Goal: Find specific page/section: Find specific page/section

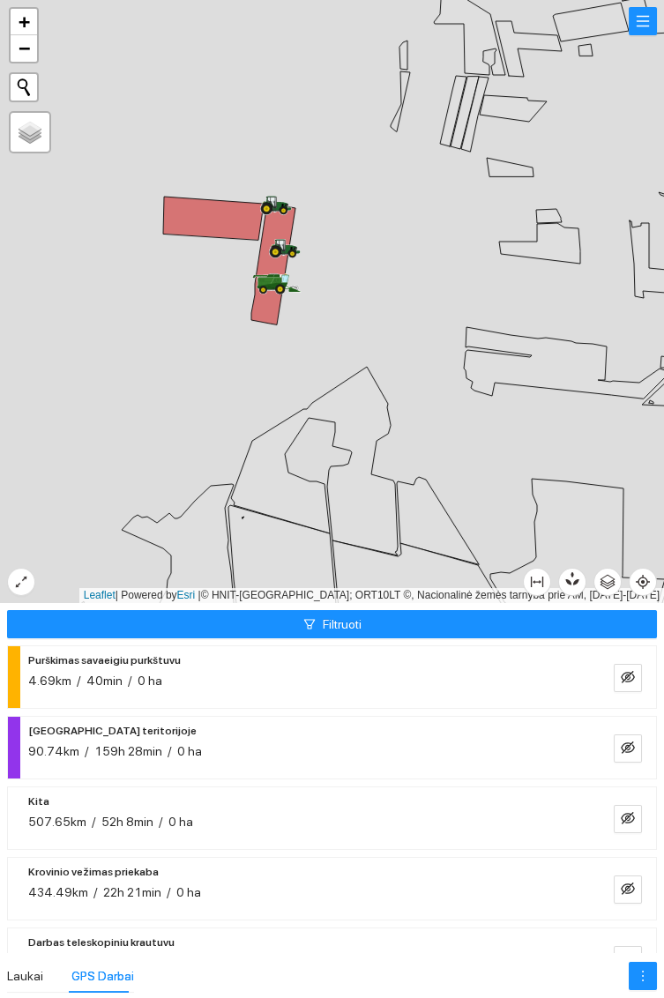
scroll to position [404, 0]
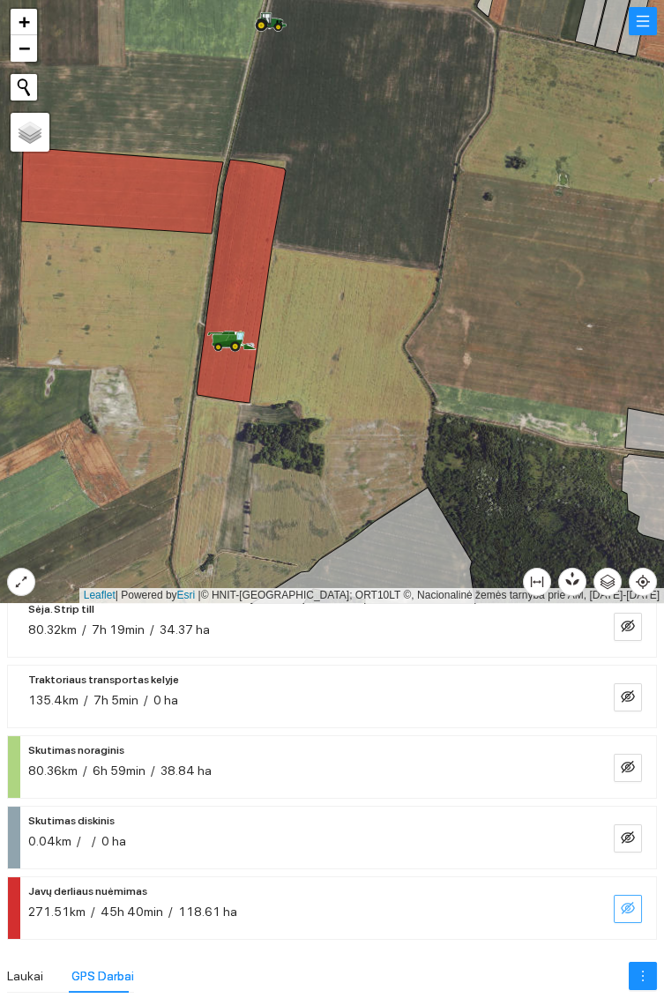
click at [627, 910] on icon "eye-invisible" at bounding box center [627, 908] width 14 height 12
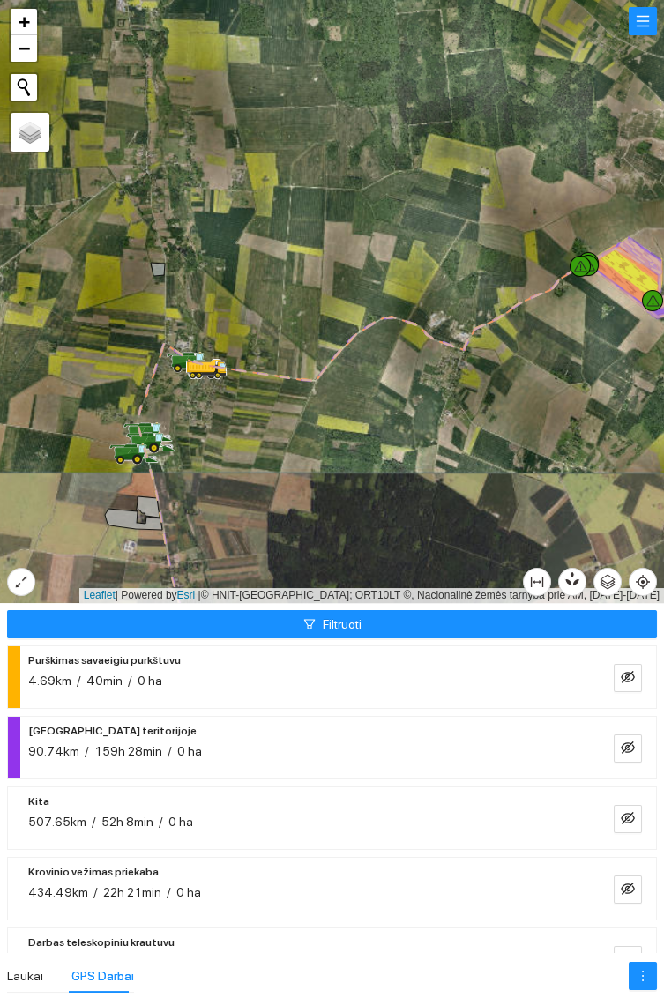
scroll to position [404, 0]
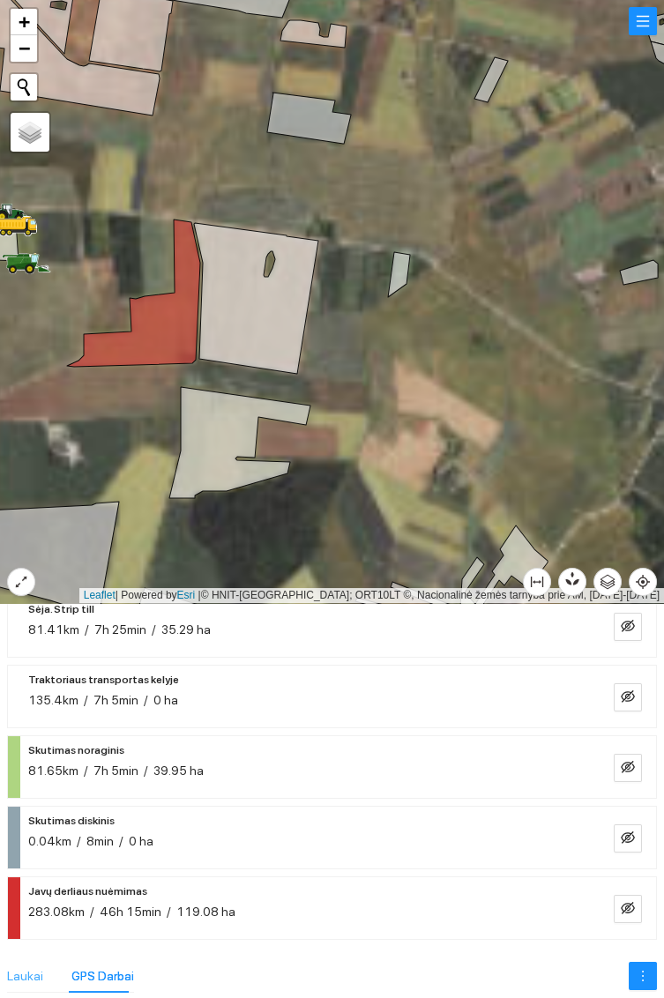
click at [33, 960] on div "Laukai" at bounding box center [25, 975] width 36 height 33
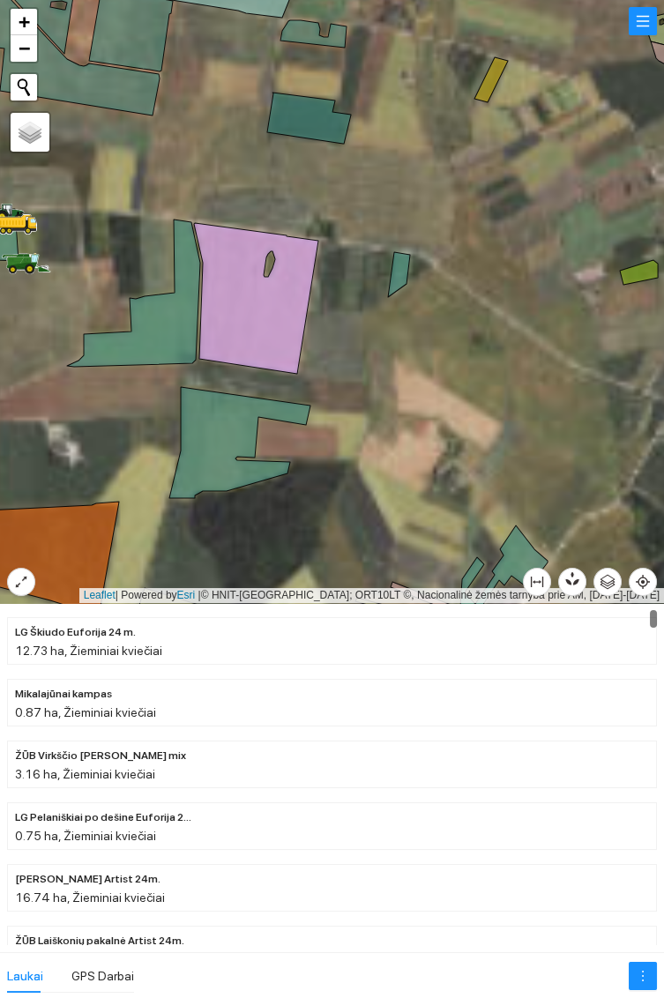
click at [160, 324] on icon at bounding box center [133, 292] width 133 height 147
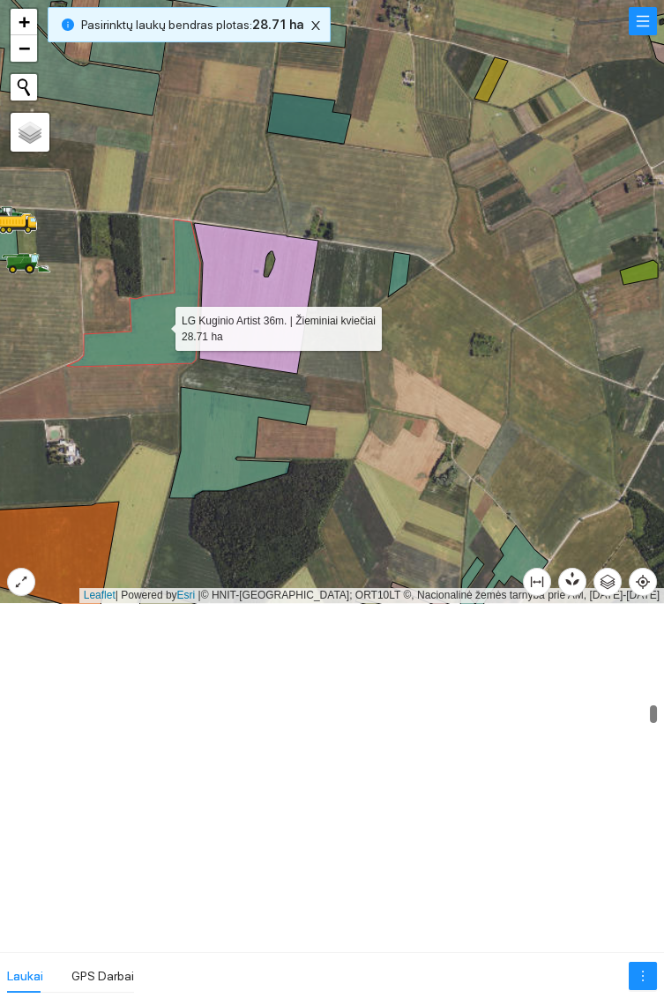
scroll to position [5476, 0]
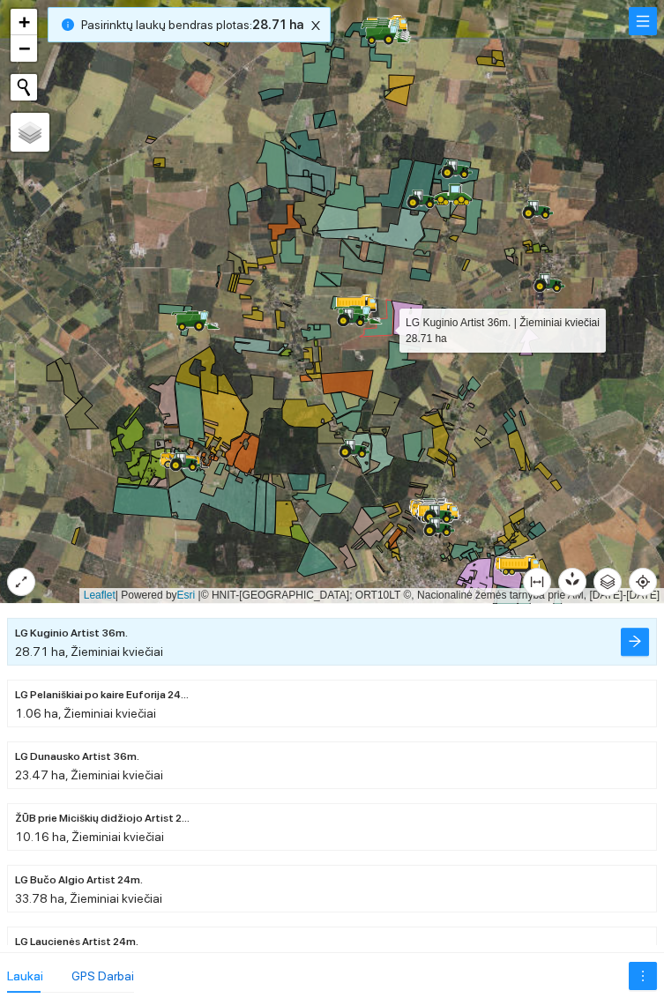
click at [121, 976] on div "GPS Darbai" at bounding box center [102, 975] width 63 height 19
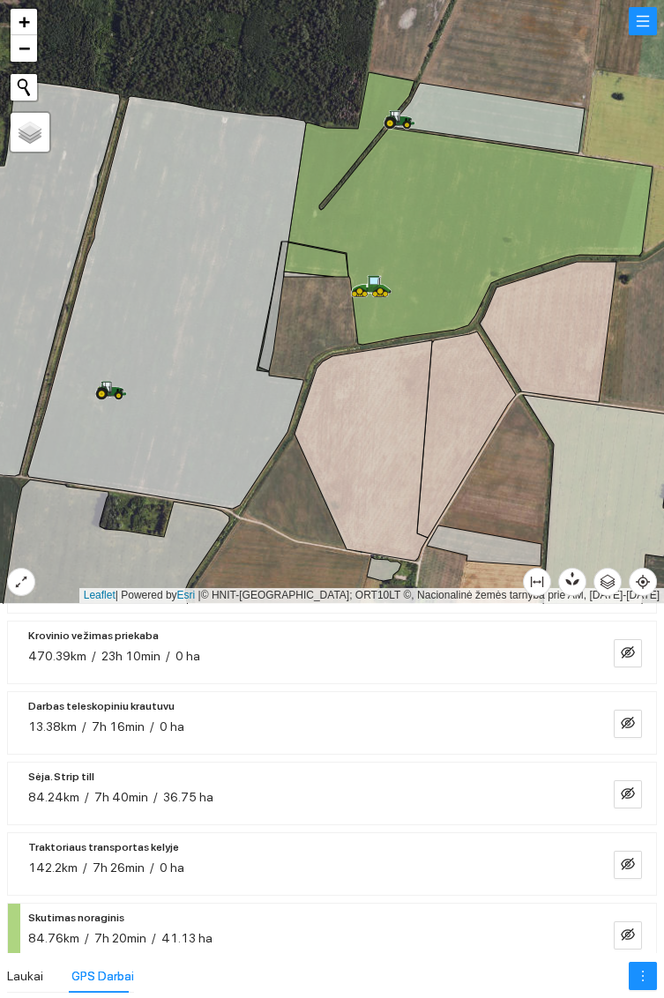
scroll to position [235, 0]
click at [153, 788] on div "/" at bounding box center [155, 797] width 4 height 19
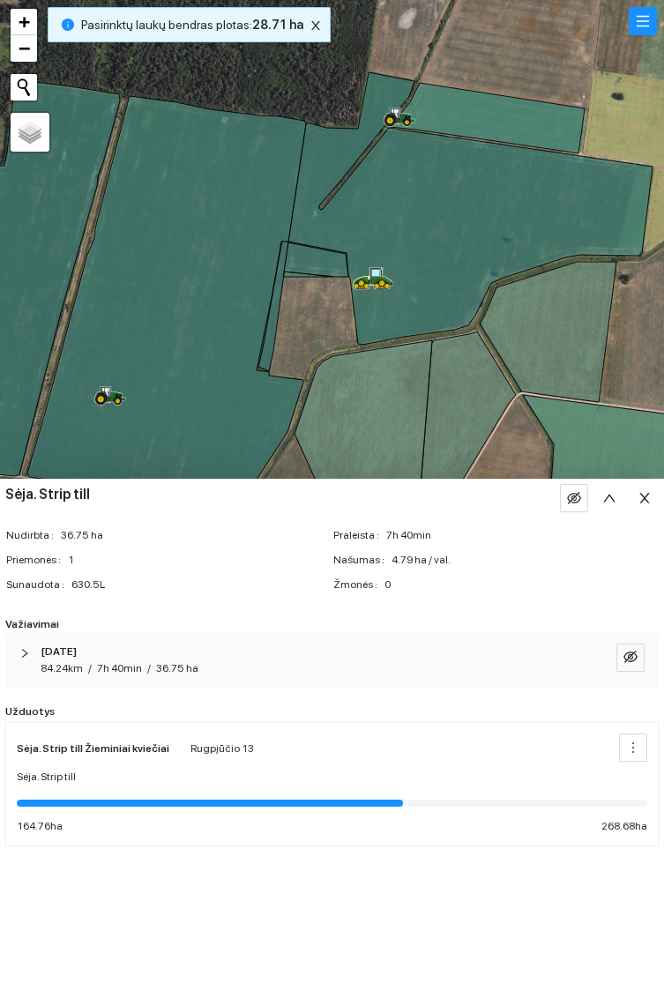
click at [650, 496] on icon "close" at bounding box center [644, 498] width 14 height 14
click at [642, 498] on icon at bounding box center [599, 530] width 167 height 271
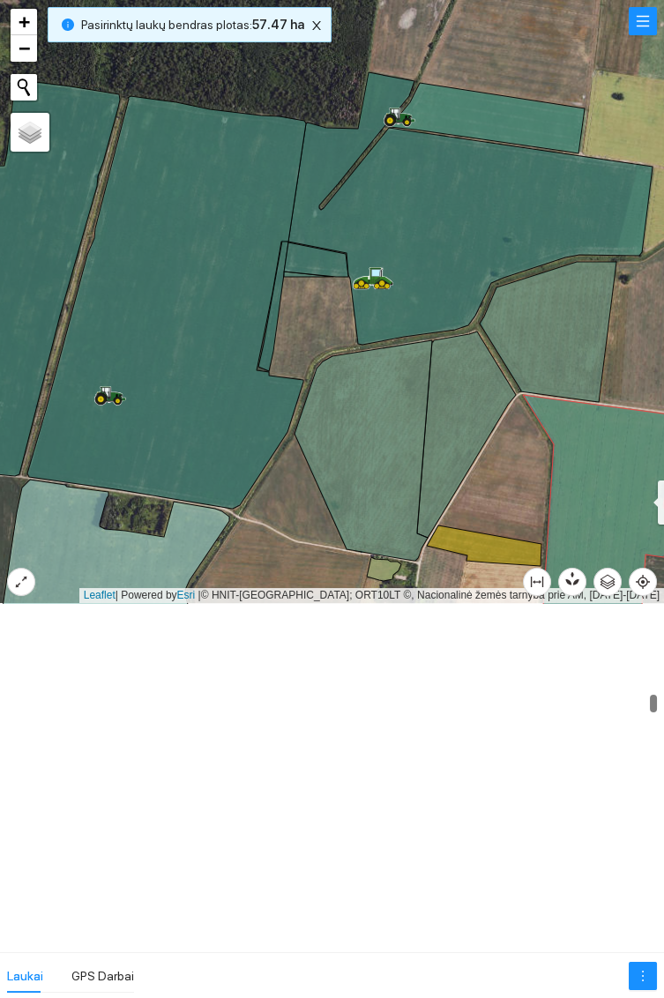
scroll to position [4861, 0]
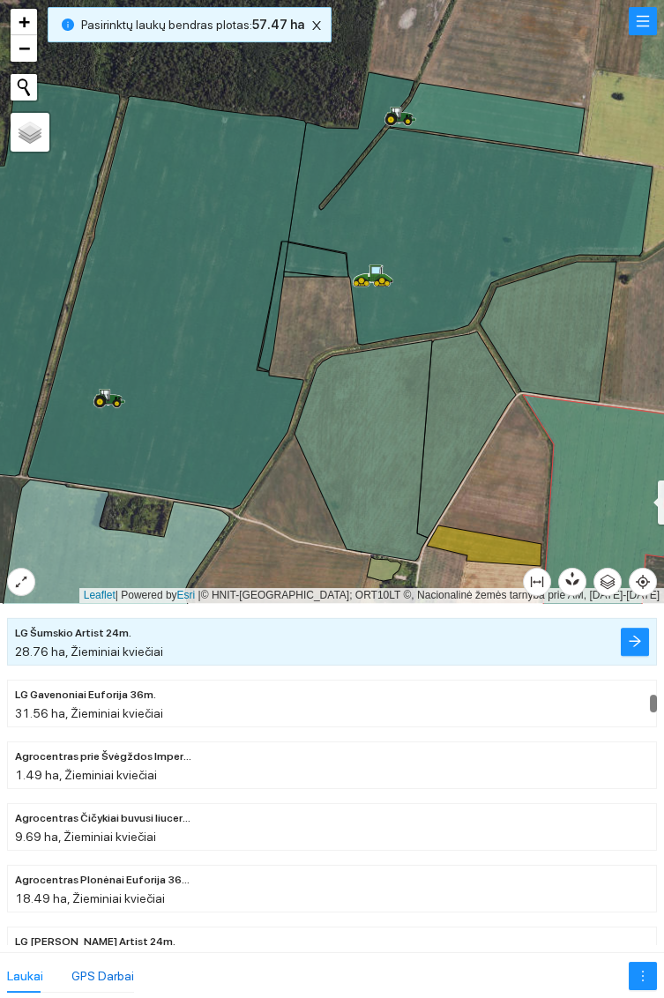
click at [105, 976] on div "GPS Darbai" at bounding box center [102, 975] width 63 height 19
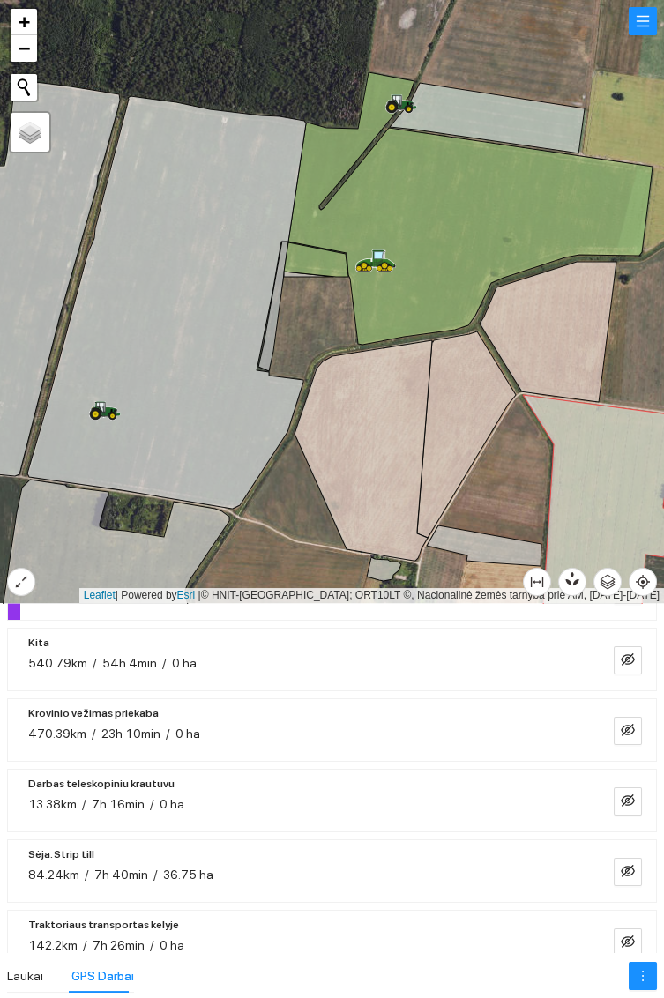
scroll to position [163, 0]
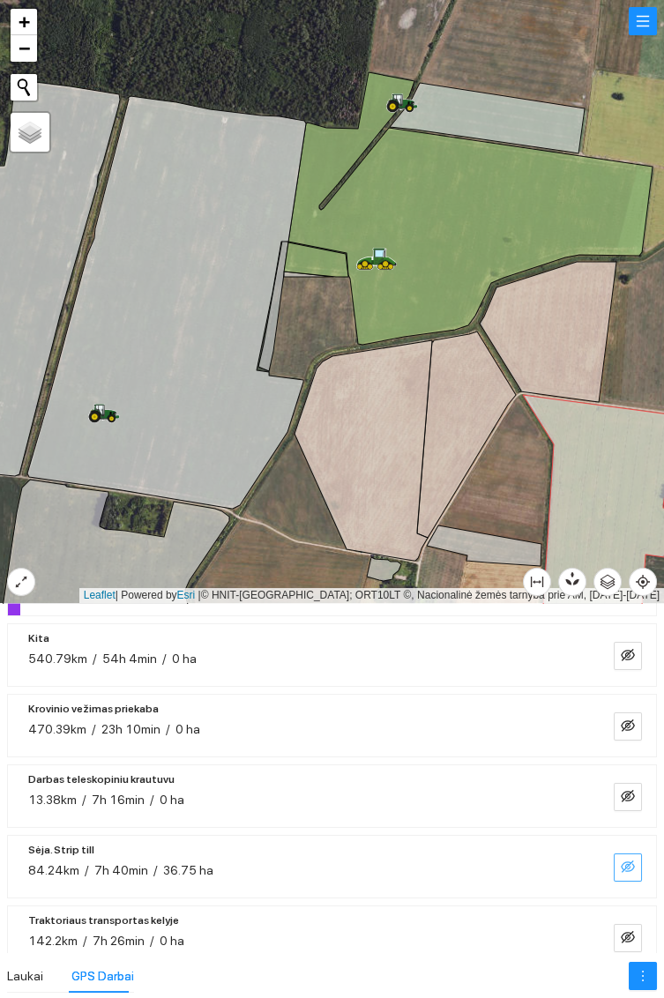
click at [628, 867] on icon "eye-invisible" at bounding box center [629, 868] width 4 height 4
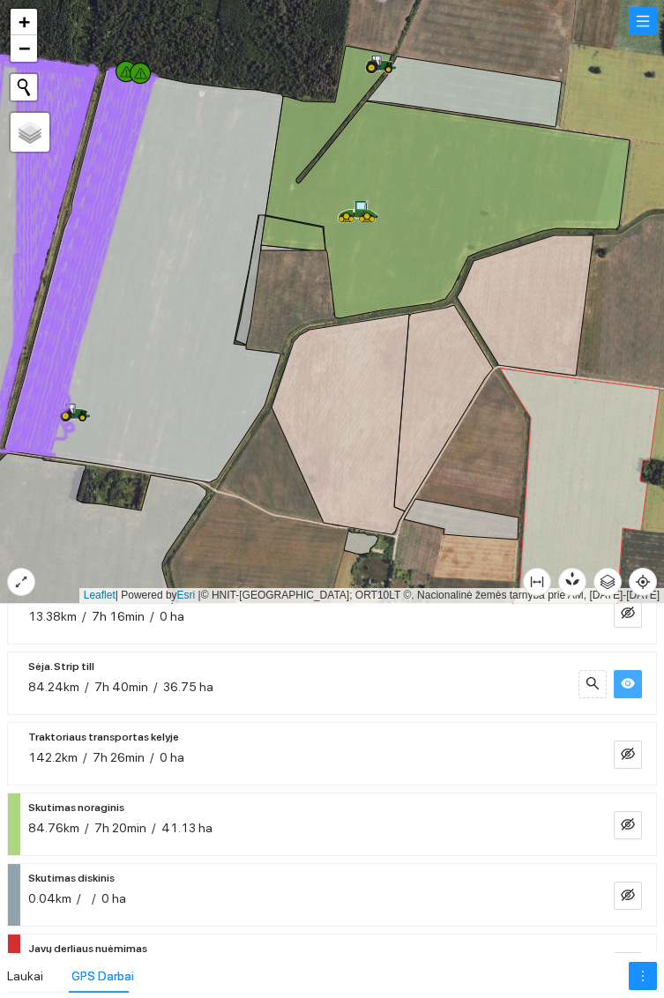
scroll to position [353, 0]
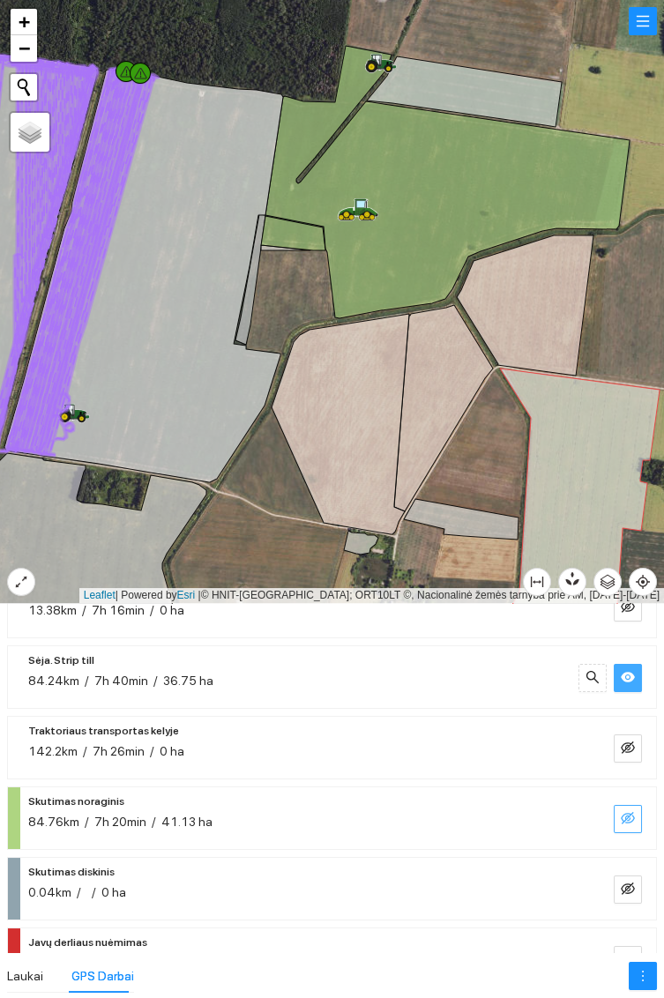
click at [628, 817] on icon "eye-invisible" at bounding box center [627, 818] width 14 height 14
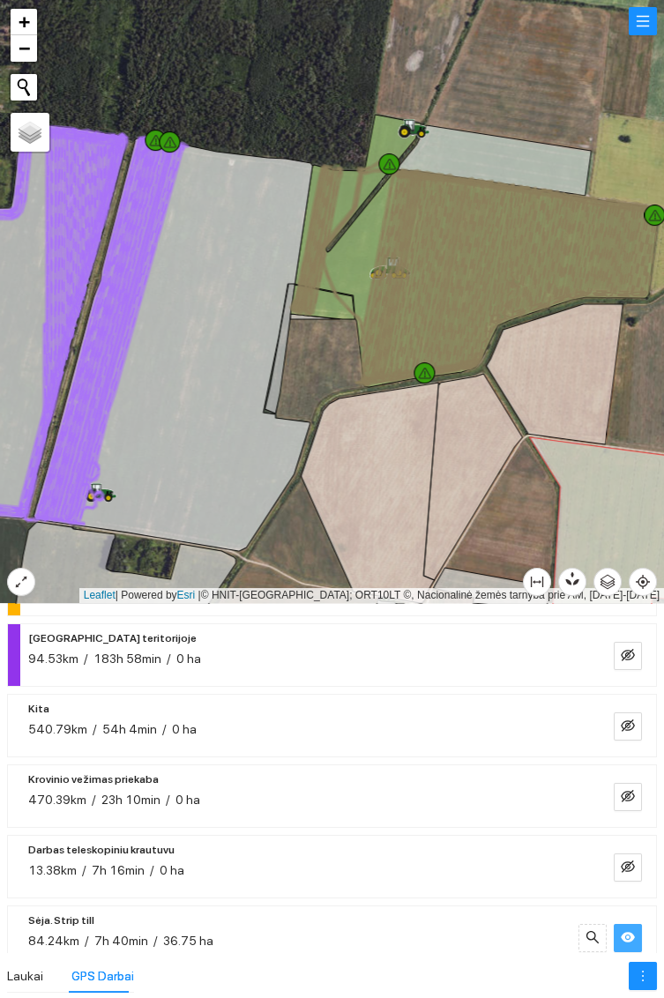
scroll to position [90, 0]
